Goal: Task Accomplishment & Management: Use online tool/utility

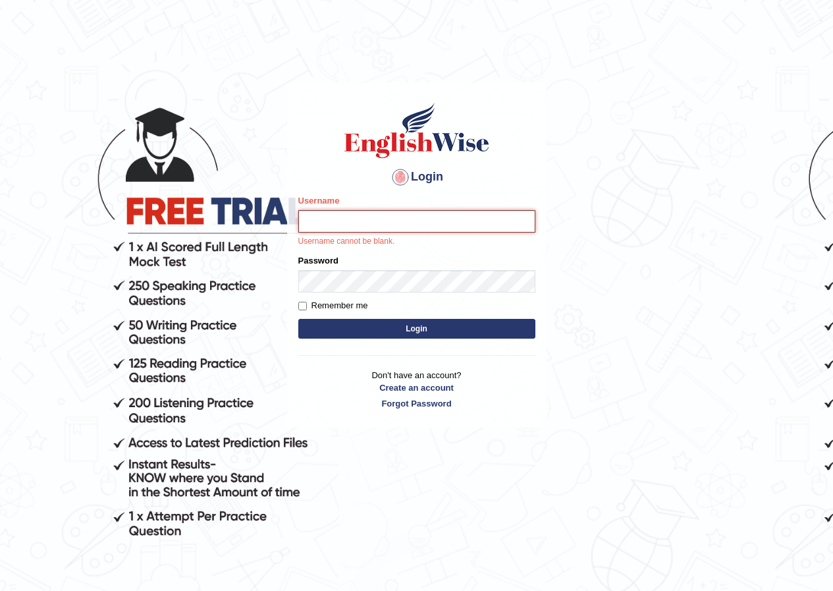
click at [392, 225] on input "Username" at bounding box center [416, 221] width 237 height 22
type input "susmitas_parramatta"
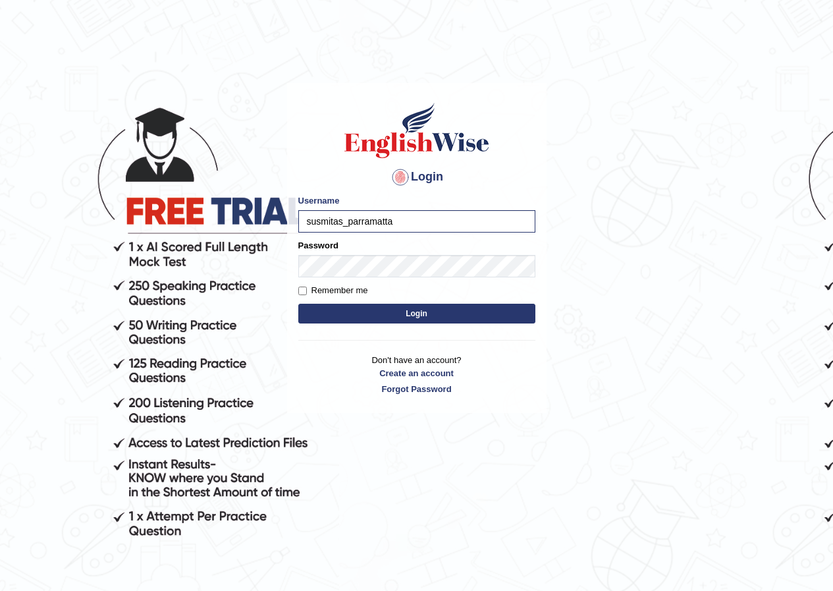
click at [400, 288] on div "Remember me" at bounding box center [416, 290] width 237 height 13
click at [431, 311] on button "Login" at bounding box center [416, 314] width 237 height 20
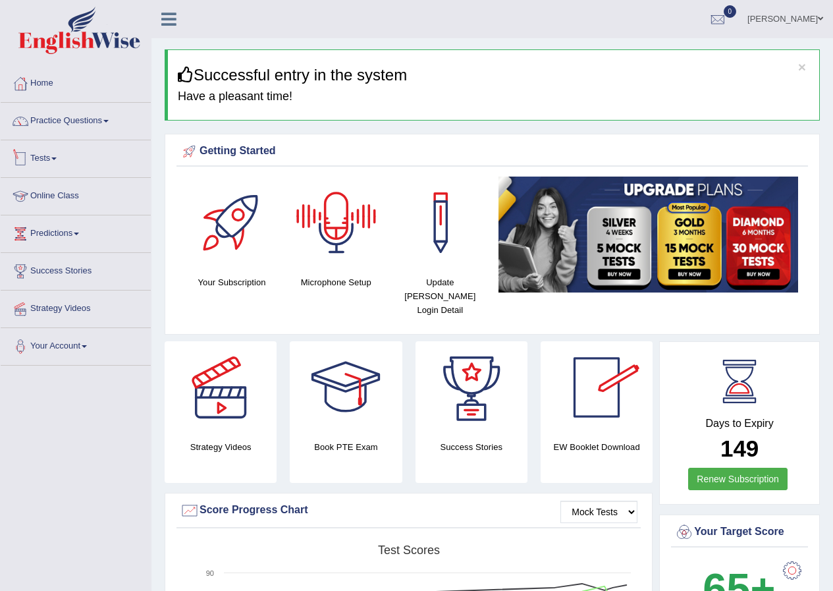
click at [41, 161] on link "Tests" at bounding box center [76, 156] width 150 height 33
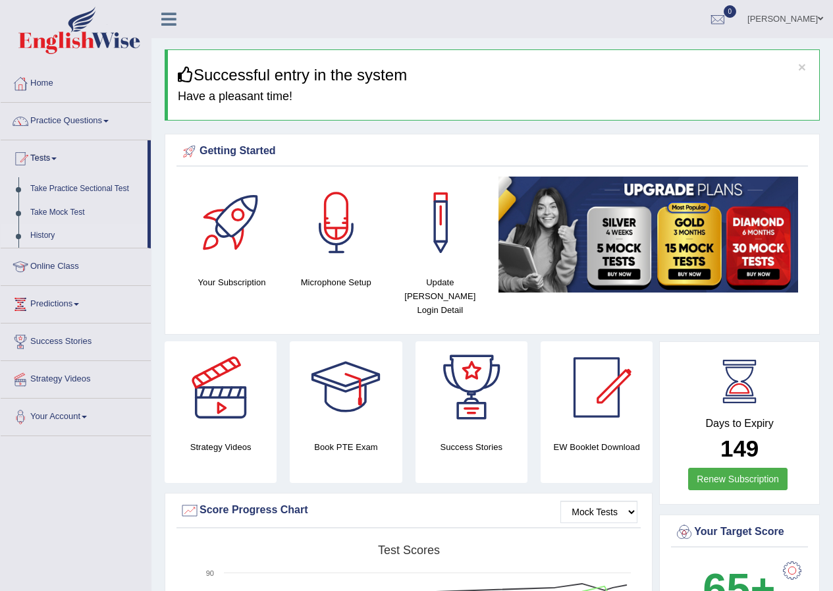
click at [52, 230] on link "History" at bounding box center [85, 236] width 123 height 24
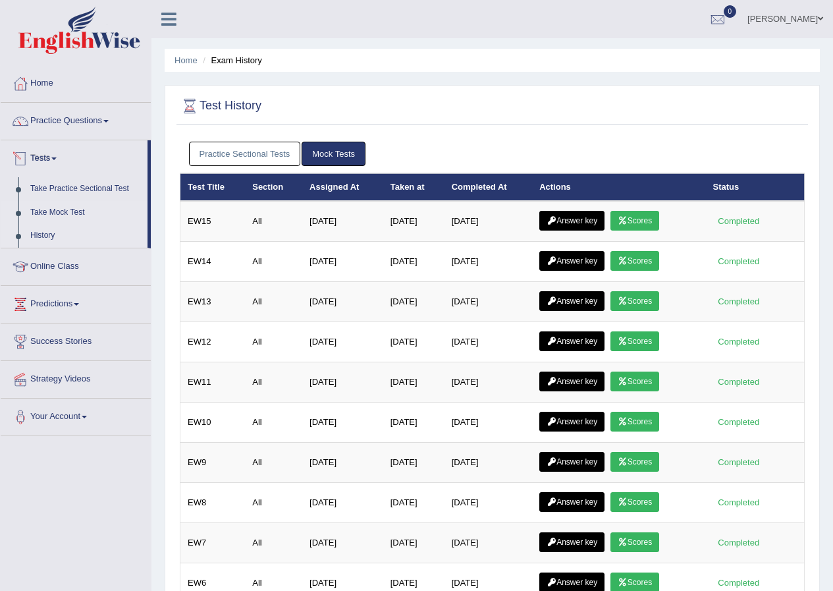
click at [49, 213] on link "Take Mock Test" at bounding box center [85, 213] width 123 height 24
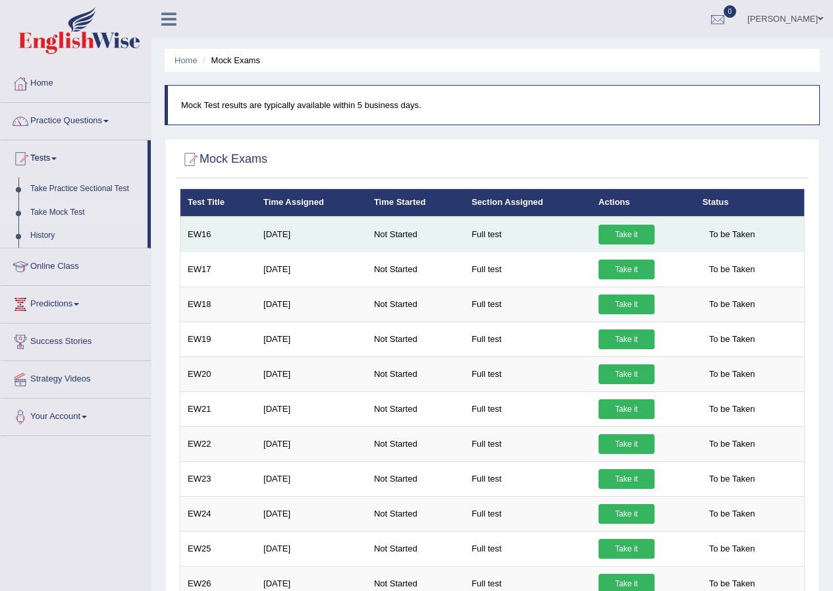
click at [632, 234] on link "Take it" at bounding box center [627, 235] width 56 height 20
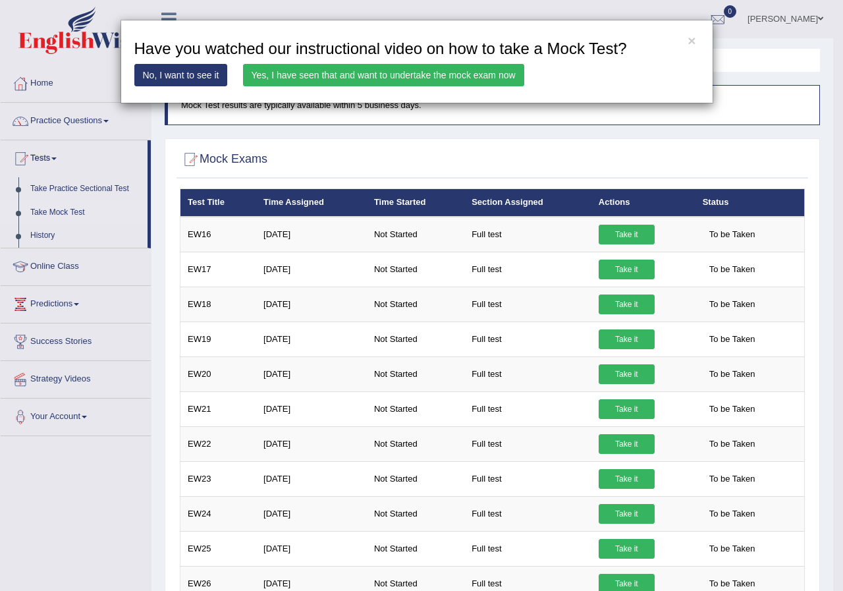
click at [499, 72] on link "Yes, I have seen that and want to undertake the mock exam now" at bounding box center [383, 75] width 281 height 22
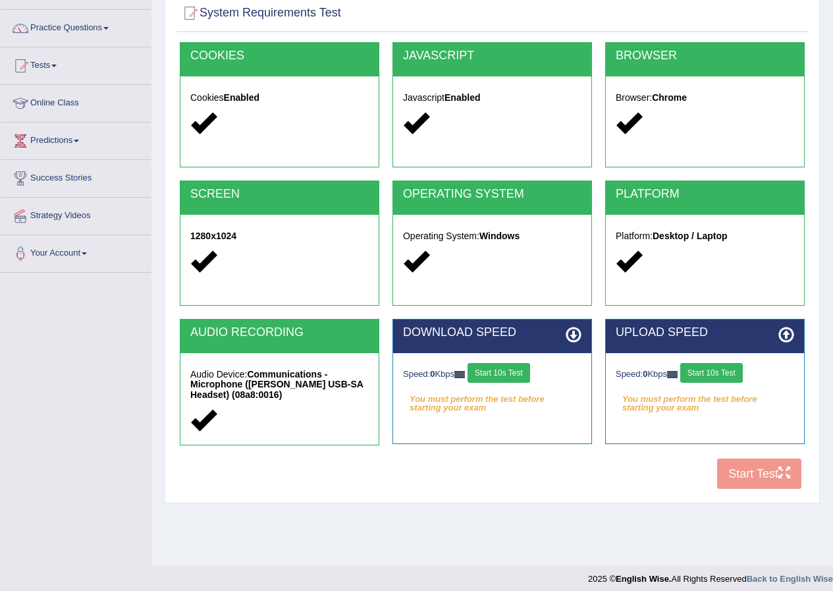
scroll to position [101, 0]
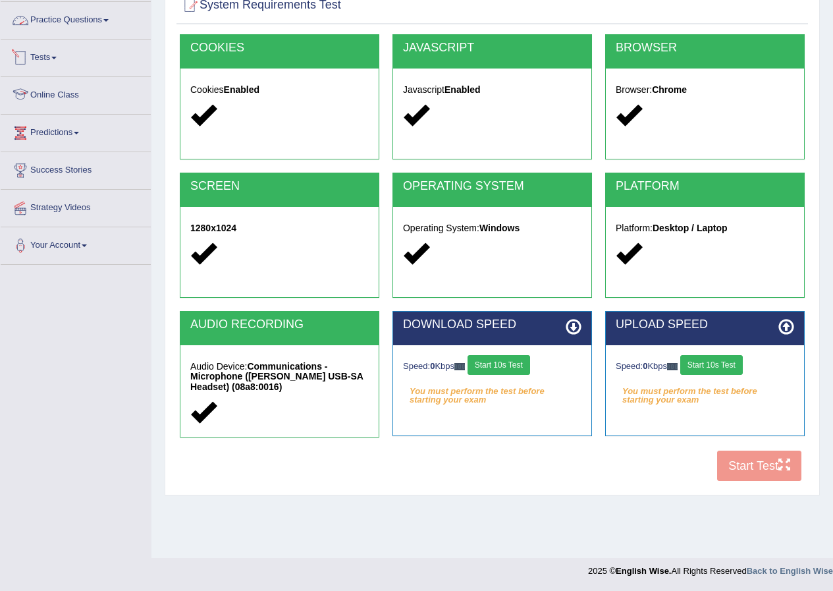
click at [78, 22] on link "Practice Questions" at bounding box center [76, 18] width 150 height 33
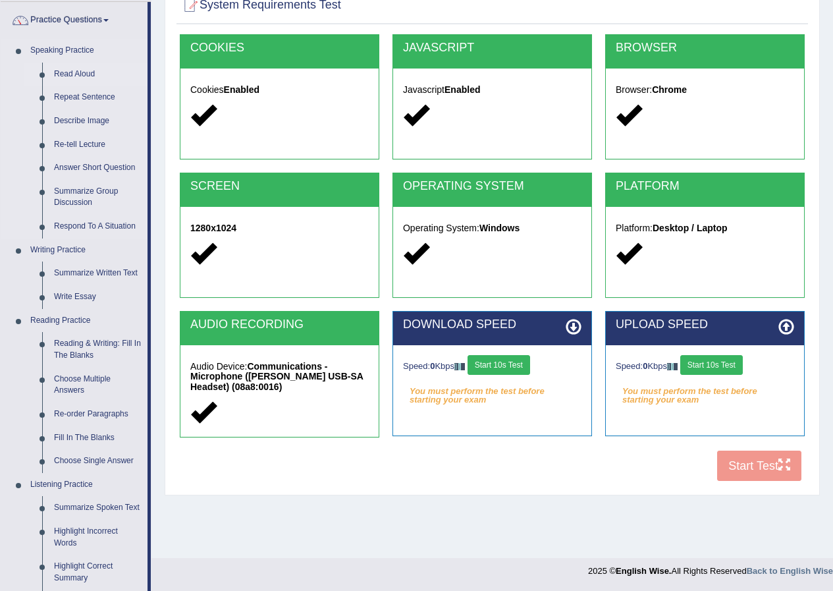
click at [78, 76] on link "Read Aloud" at bounding box center [97, 75] width 99 height 24
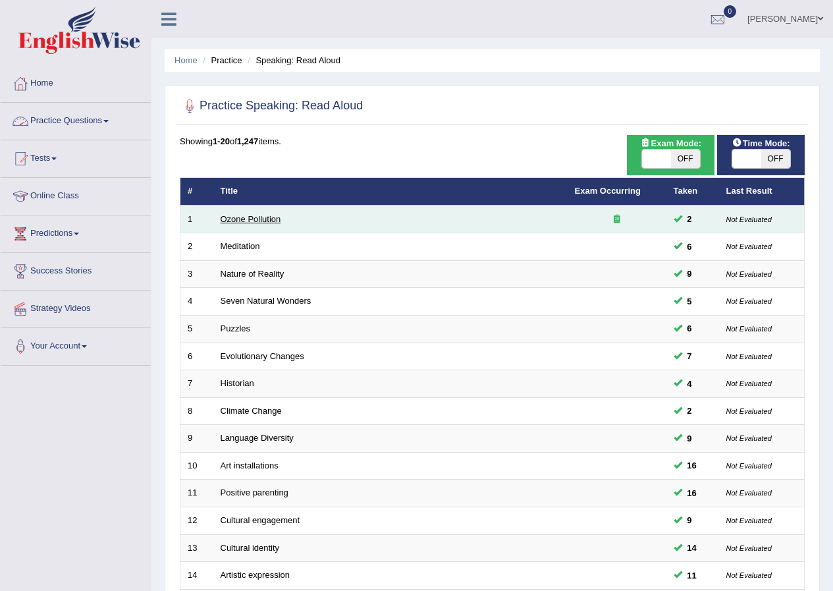
click at [267, 221] on link "Ozone Pollution" at bounding box center [251, 219] width 61 height 10
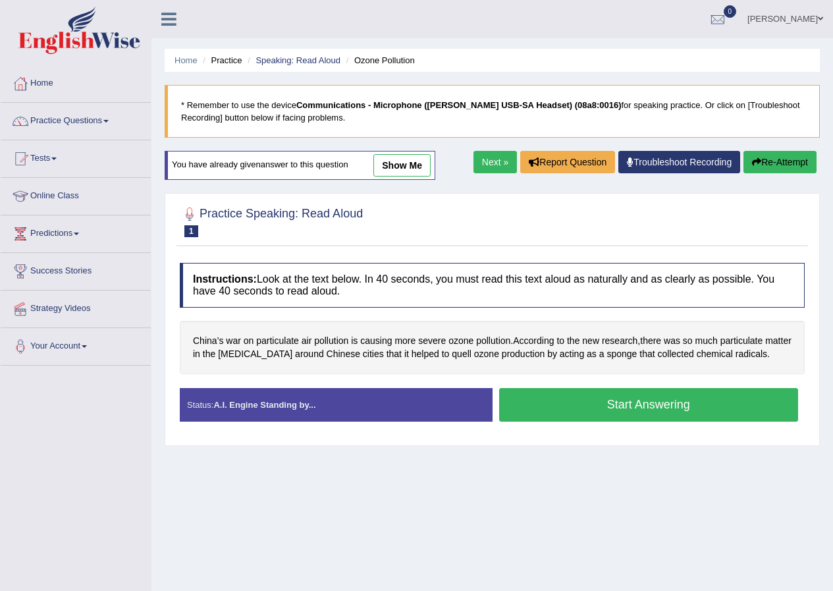
click at [558, 411] on button "Start Answering" at bounding box center [649, 405] width 300 height 34
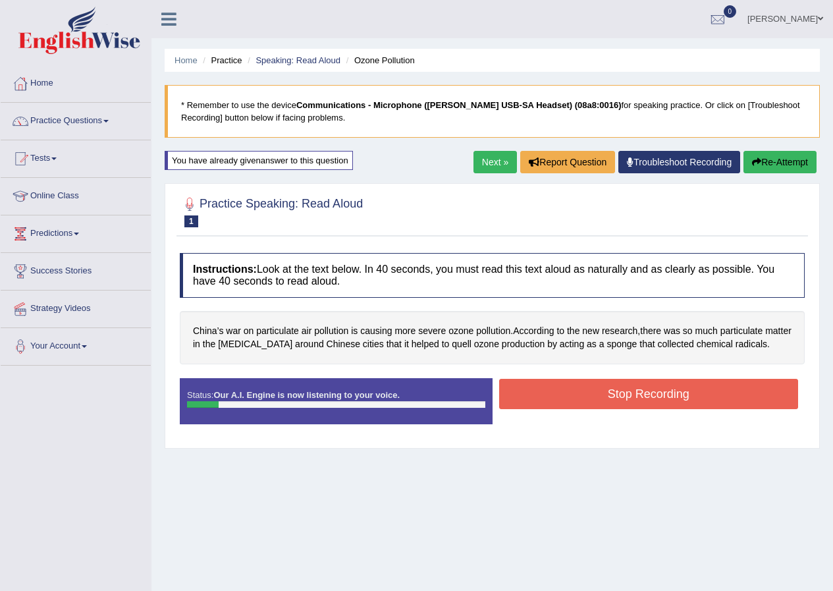
click at [601, 403] on button "Stop Recording" at bounding box center [649, 394] width 300 height 30
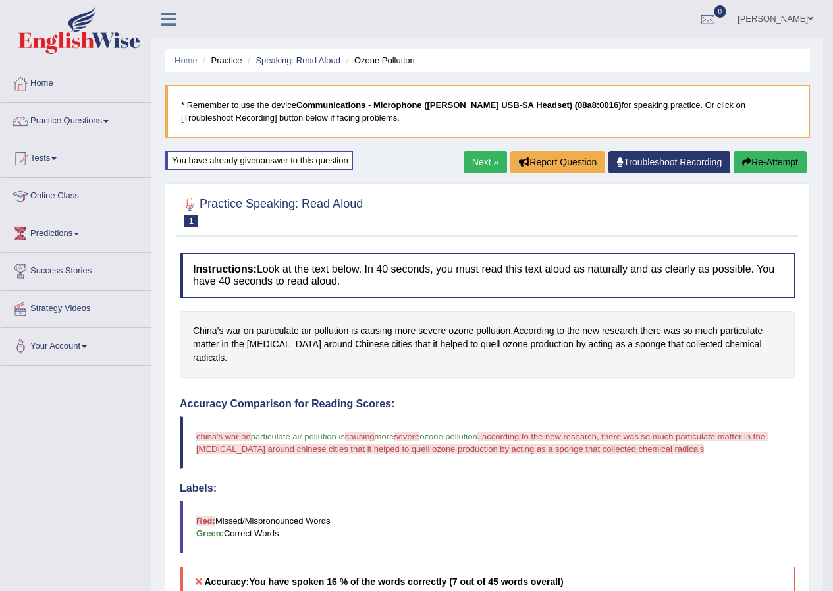
click at [48, 160] on link "Tests" at bounding box center [76, 156] width 150 height 33
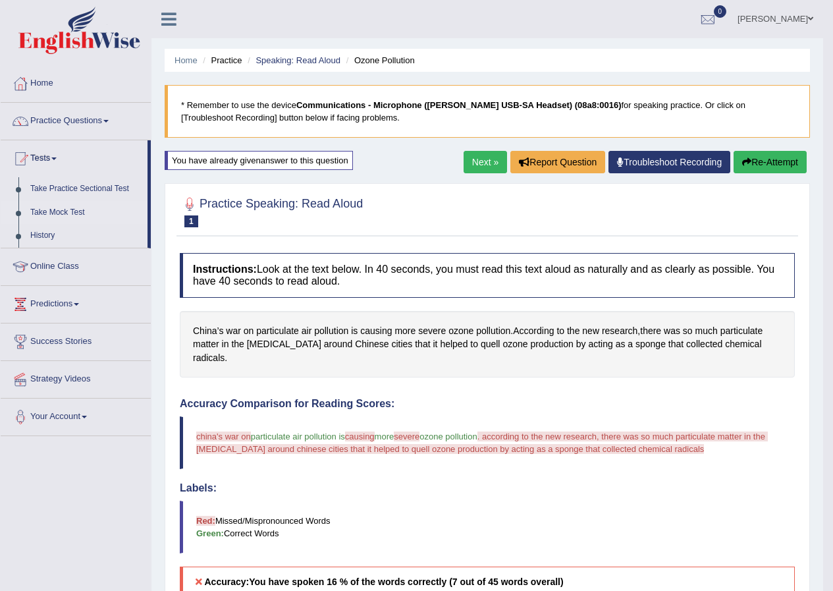
click at [60, 215] on link "Take Mock Test" at bounding box center [85, 213] width 123 height 24
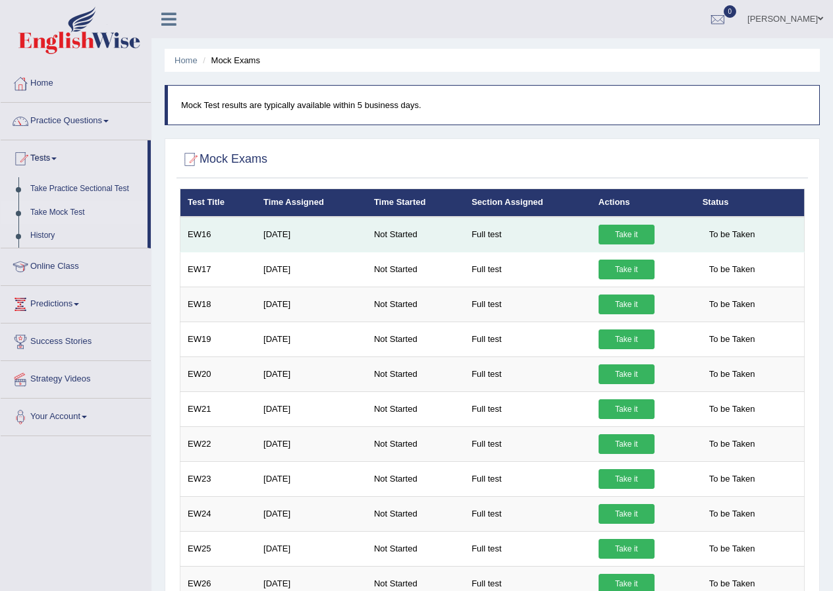
click at [621, 233] on link "Take it" at bounding box center [627, 235] width 56 height 20
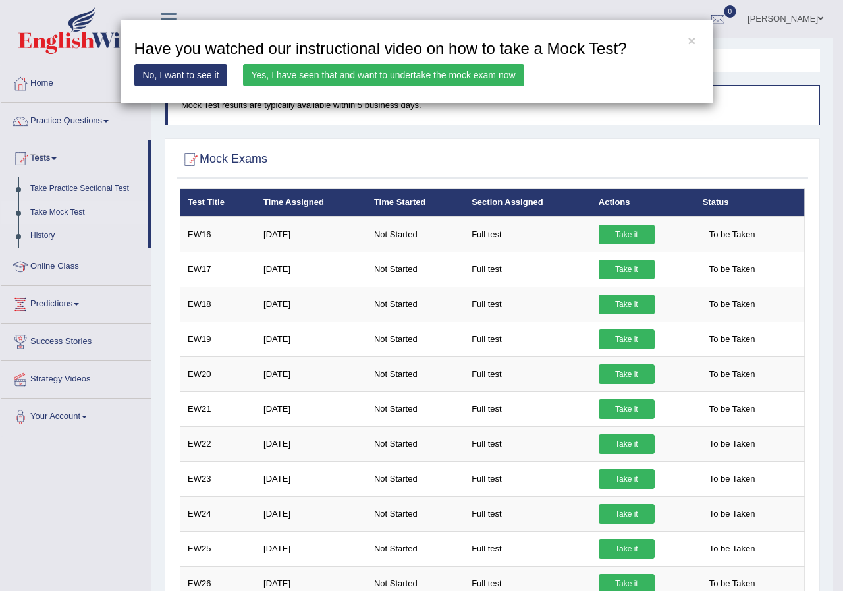
click at [478, 69] on link "Yes, I have seen that and want to undertake the mock exam now" at bounding box center [383, 75] width 281 height 22
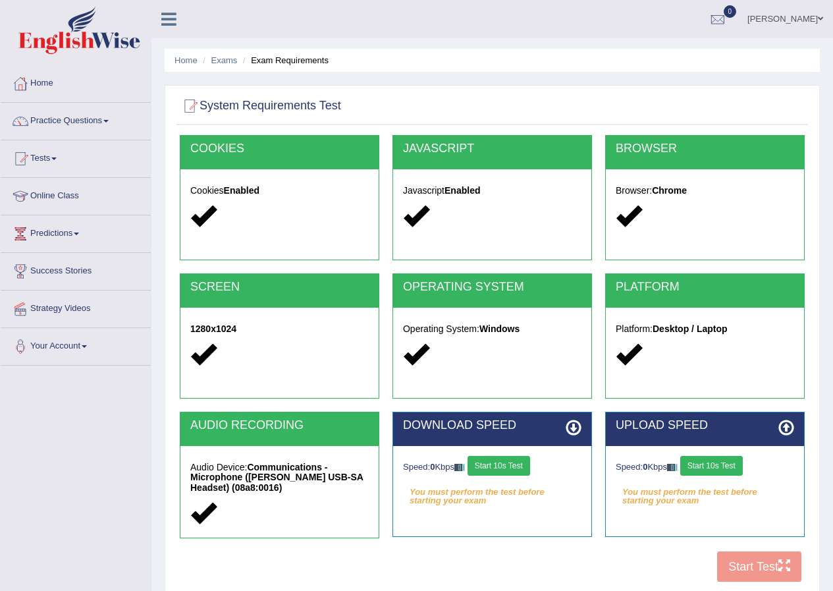
click at [744, 574] on div "COOKIES Cookies Enabled JAVASCRIPT Javascript Enabled BROWSER Browser: Chrome S…" at bounding box center [491, 362] width 631 height 454
click at [518, 468] on button "Start 10s Test" at bounding box center [499, 466] width 63 height 20
click at [714, 464] on button "Start 10s Test" at bounding box center [711, 466] width 63 height 20
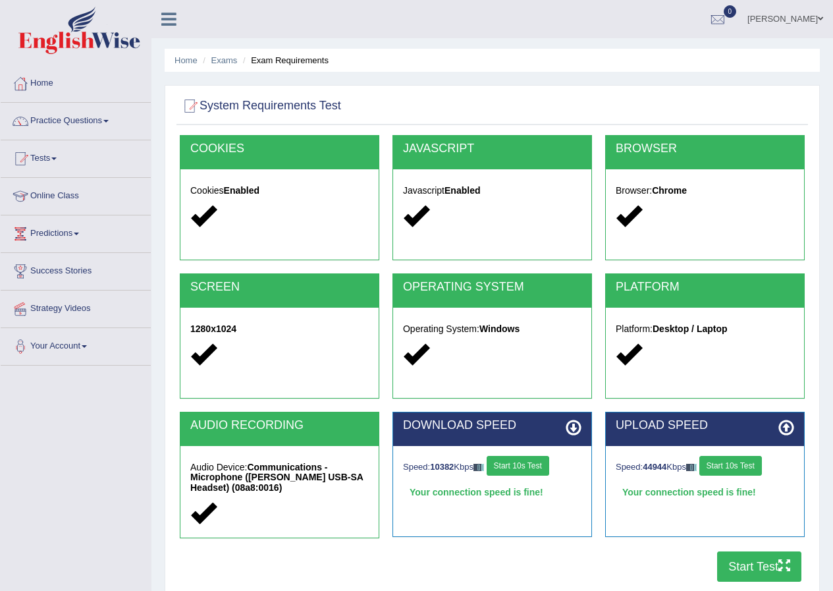
click at [751, 572] on button "Start Test" at bounding box center [759, 566] width 84 height 30
